Goal: Task Accomplishment & Management: Manage account settings

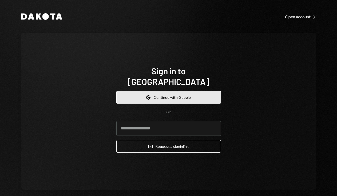
click at [178, 91] on button "Google Continue with Google" at bounding box center [168, 97] width 105 height 13
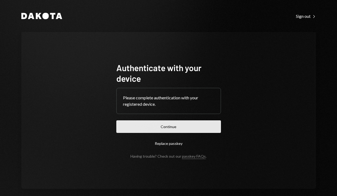
click at [164, 130] on button "Continue" at bounding box center [168, 127] width 105 height 13
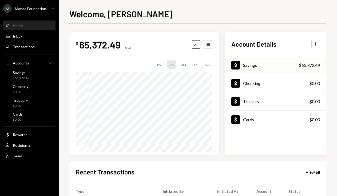
click at [248, 65] on div "Savings" at bounding box center [250, 65] width 14 height 5
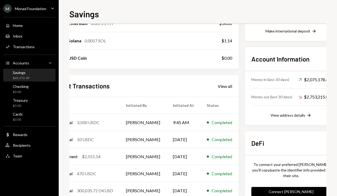
scroll to position [129, 31]
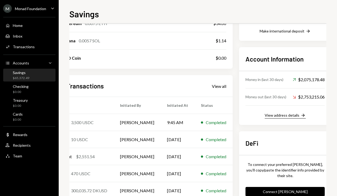
click at [286, 114] on div "View address details" at bounding box center [282, 115] width 35 height 5
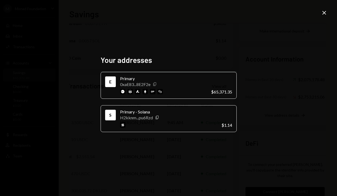
click at [156, 85] on icon "Copy" at bounding box center [155, 84] width 4 height 4
click at [323, 14] on icon at bounding box center [324, 13] width 4 height 4
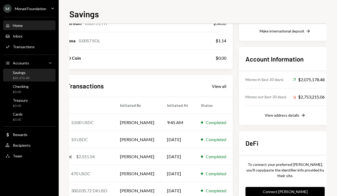
click at [15, 25] on div "Home" at bounding box center [18, 25] width 10 height 5
